Goal: Transaction & Acquisition: Purchase product/service

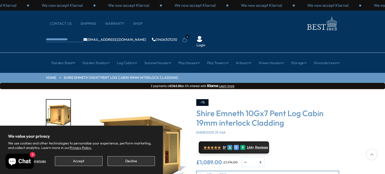
click at [97, 160] on button "Accept" at bounding box center [78, 161] width 47 height 10
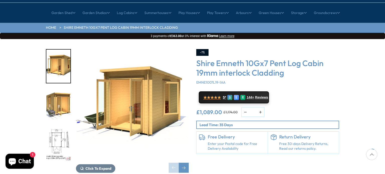
scroll to position [60, 0]
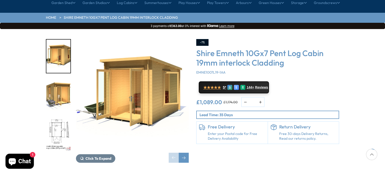
click at [316, 106] on div "-7% Shire Emneth 10Gx7 Pent Log Cabin 19mm interlock Cladding EMNE1007L19-1AA ★…" at bounding box center [267, 91] width 143 height 105
click at [187, 94] on img "1 / 12" at bounding box center [132, 95] width 113 height 113
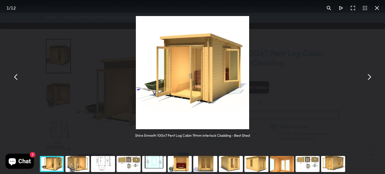
click at [370, 77] on button "You can close this modal content with the ESC key" at bounding box center [369, 77] width 12 height 12
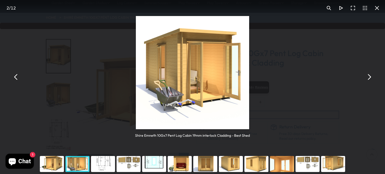
click at [380, 9] on button "You can close this modal content with the ESC key" at bounding box center [377, 8] width 12 height 12
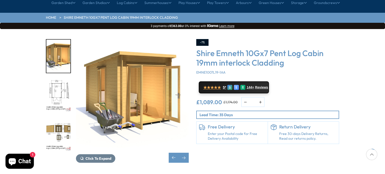
click at [59, 79] on img "3 / 12" at bounding box center [58, 95] width 24 height 33
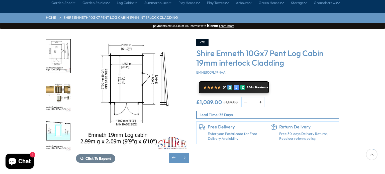
click at [59, 79] on img "4 / 12" at bounding box center [58, 95] width 24 height 33
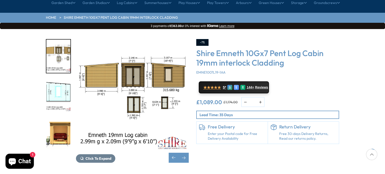
click at [65, 118] on img "6 / 12" at bounding box center [58, 134] width 24 height 33
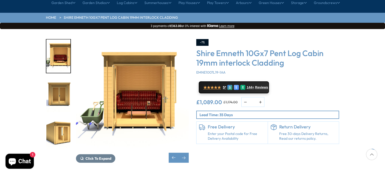
click at [65, 118] on img "8 / 12" at bounding box center [58, 134] width 24 height 33
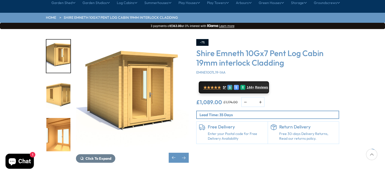
click at [65, 118] on img "10 / 12" at bounding box center [58, 134] width 24 height 33
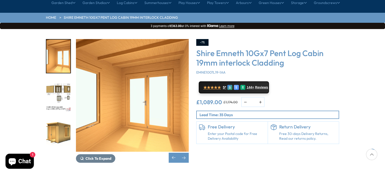
click at [59, 125] on img "12 / 12" at bounding box center [58, 134] width 24 height 33
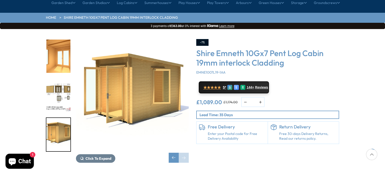
drag, startPoint x: 0, startPoint y: 0, endPoint x: 290, endPoint y: 50, distance: 293.9
click at [290, 50] on h3 "Shire Emneth 10Gx7 Pent Log Cabin 19mm interlock Cladding" at bounding box center [267, 57] width 143 height 19
